Goal: Task Accomplishment & Management: Manage account settings

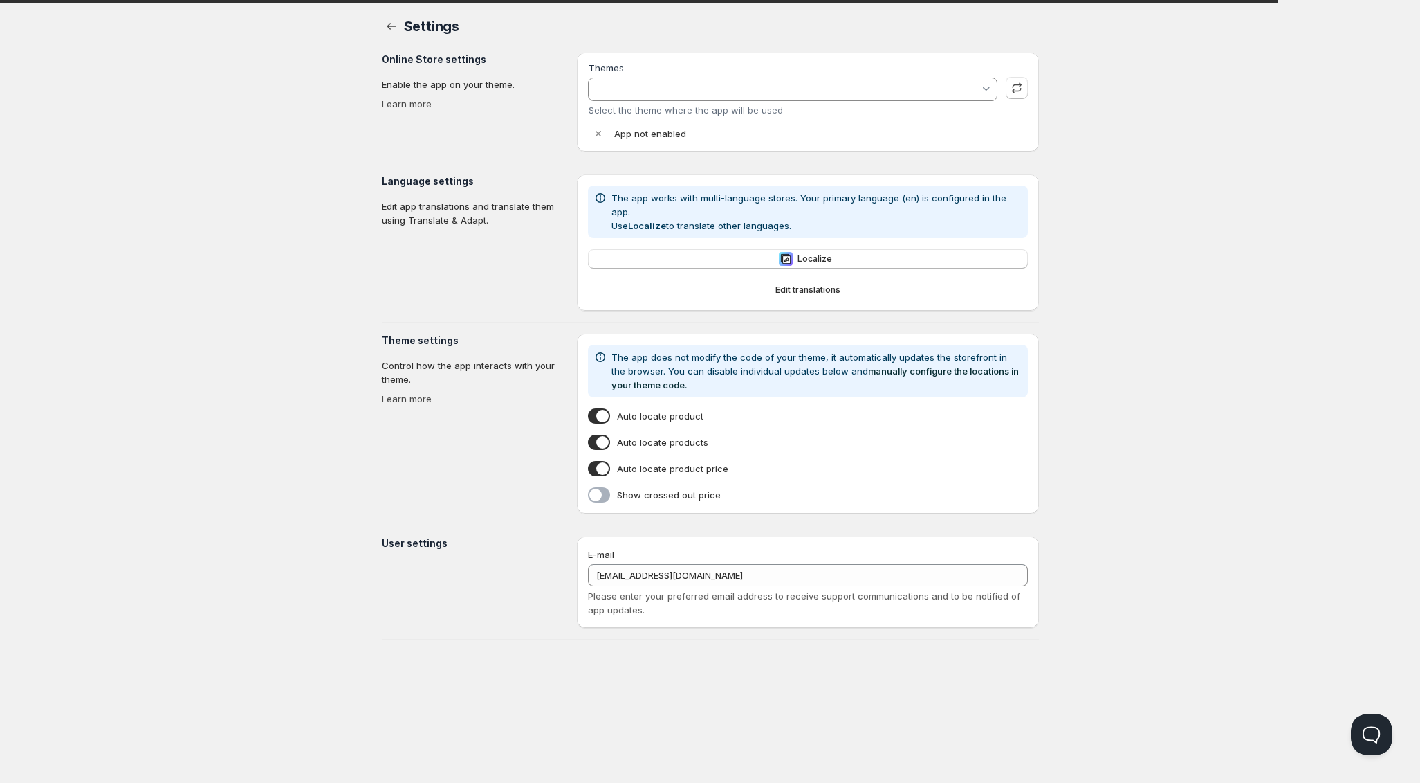
type input "Trade"
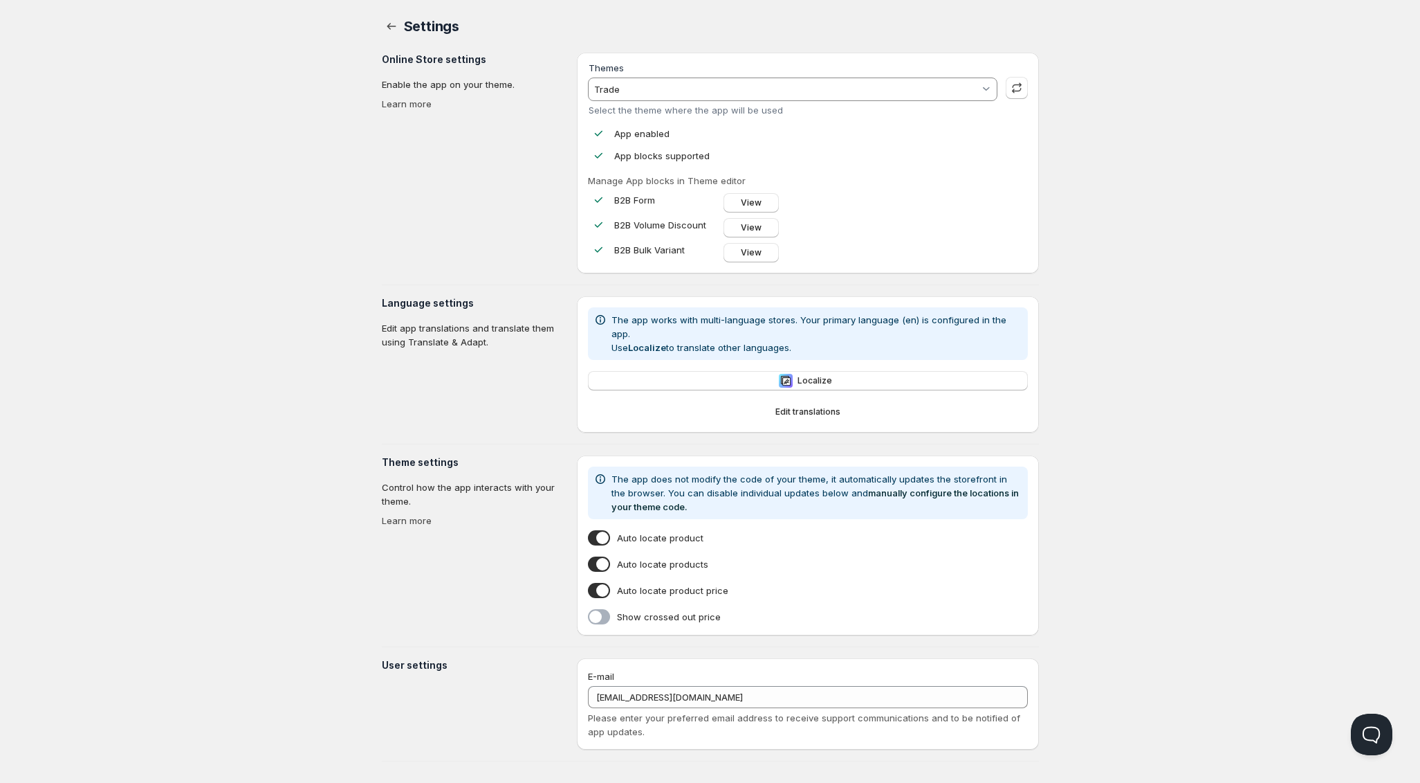
scroll to position [1, 0]
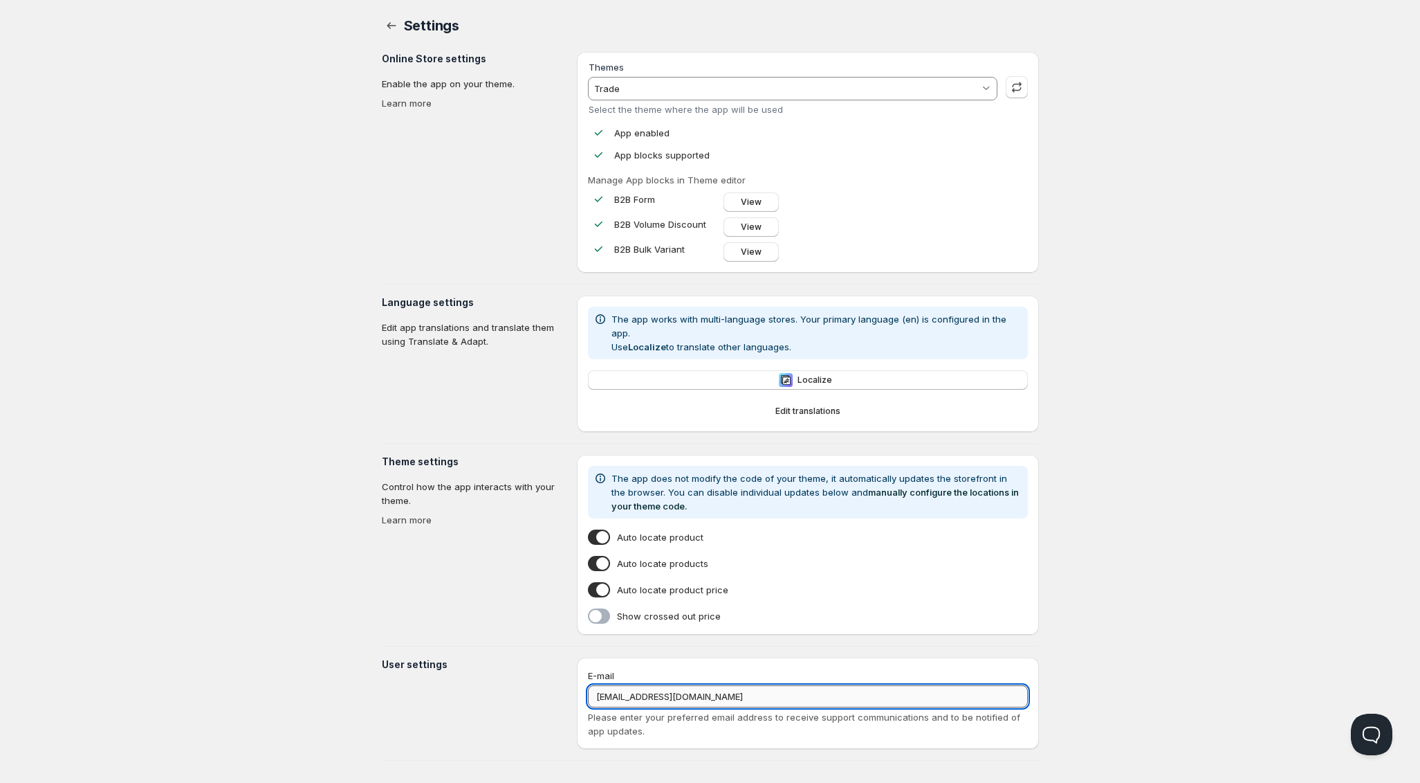
click at [661, 685] on input "[EMAIL_ADDRESS][DOMAIN_NAME]" at bounding box center [807, 696] width 439 height 22
click at [556, 696] on section "User settings" at bounding box center [474, 702] width 185 height 91
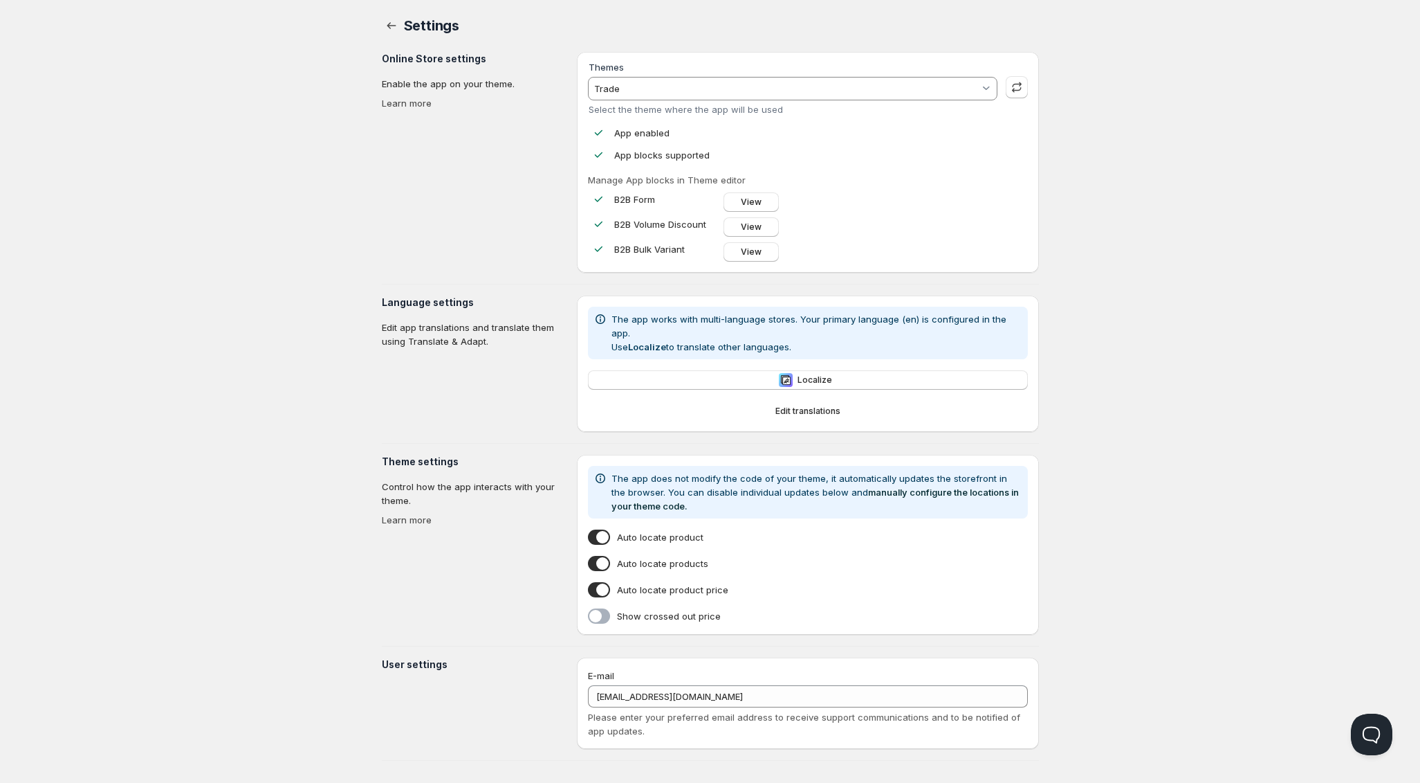
scroll to position [0, 0]
